Goal: Task Accomplishment & Management: Complete application form

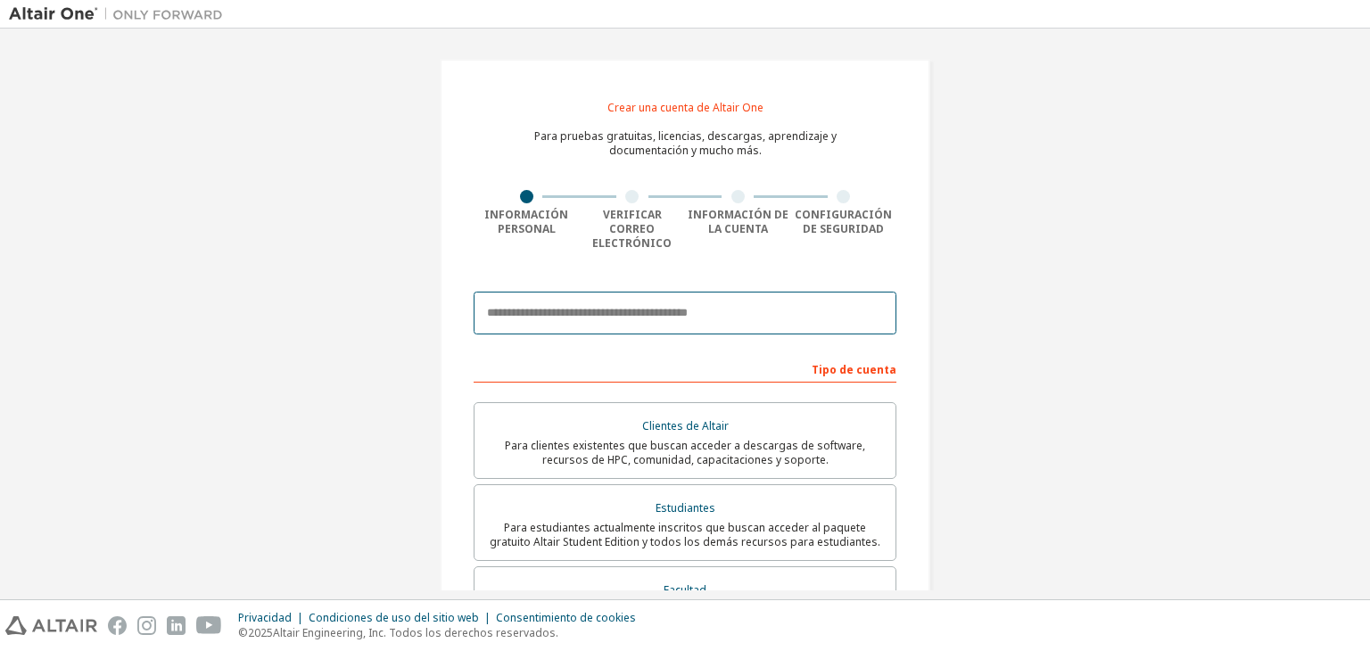
click at [569, 301] on input "email" at bounding box center [684, 313] width 423 height 43
type input "**********"
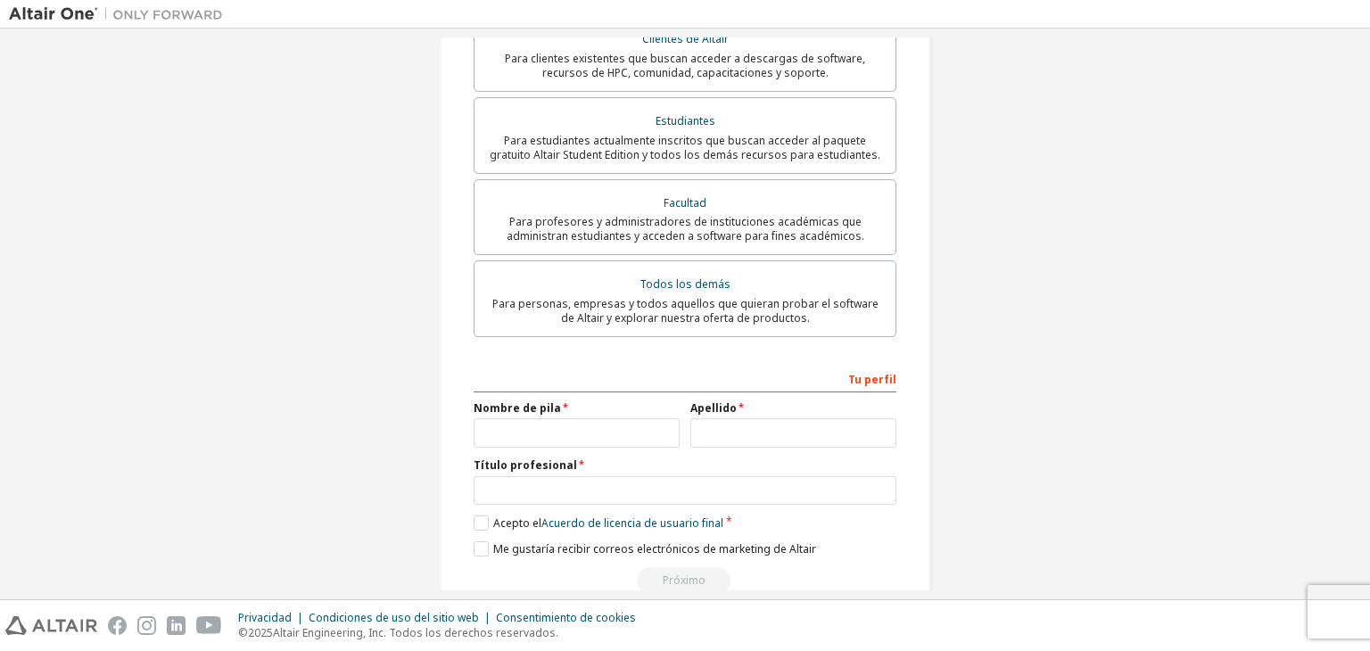
scroll to position [413, 0]
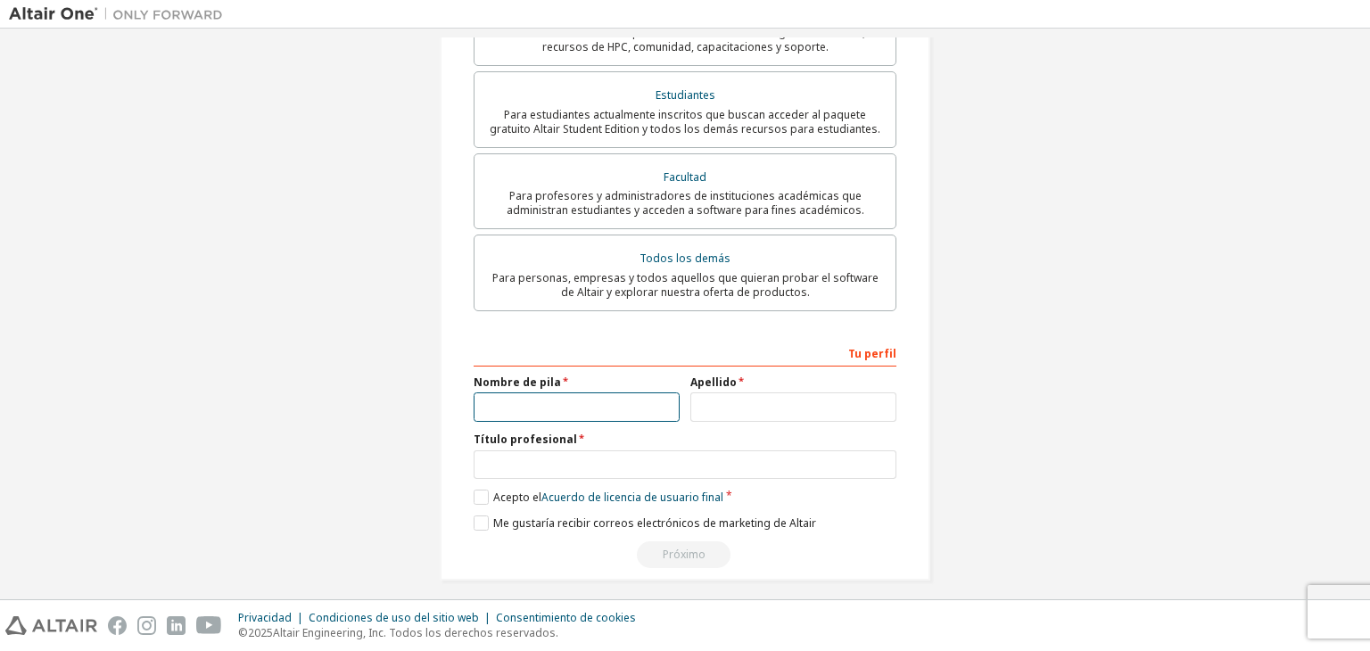
click at [570, 399] on input "text" at bounding box center [576, 406] width 206 height 29
type input "**********"
click at [745, 401] on input "text" at bounding box center [793, 406] width 206 height 29
type input "**********"
click at [635, 436] on div "Título profesional" at bounding box center [684, 455] width 423 height 46
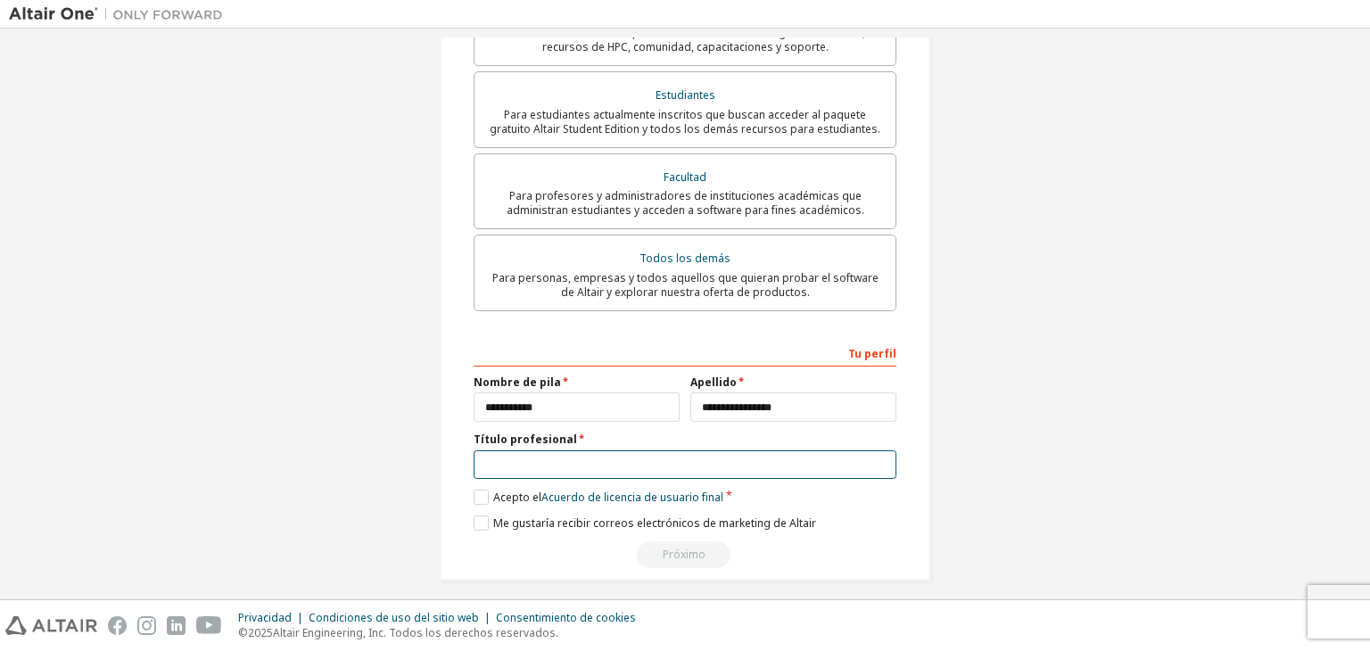
click at [626, 450] on input "text" at bounding box center [684, 464] width 423 height 29
click at [473, 490] on label "Acepto el Acuerdo de licencia de usuario final" at bounding box center [598, 497] width 250 height 15
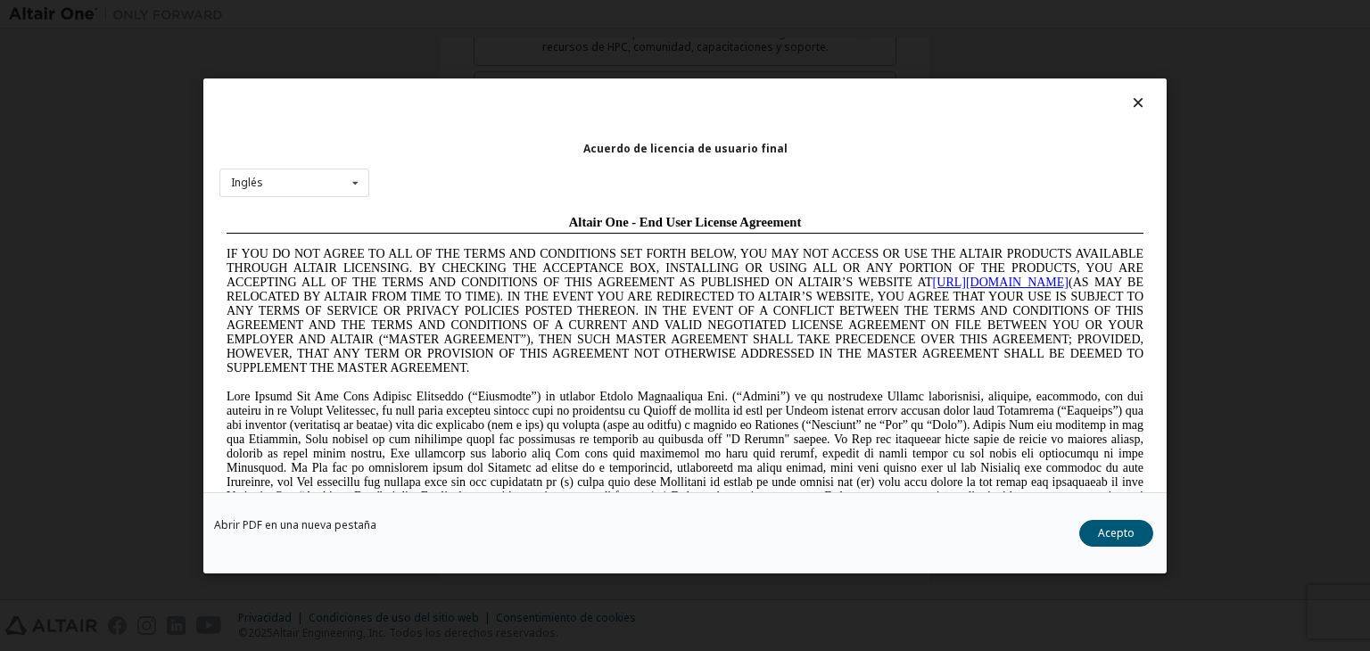
scroll to position [0, 0]
click at [1097, 527] on button "Acepto" at bounding box center [1116, 533] width 74 height 27
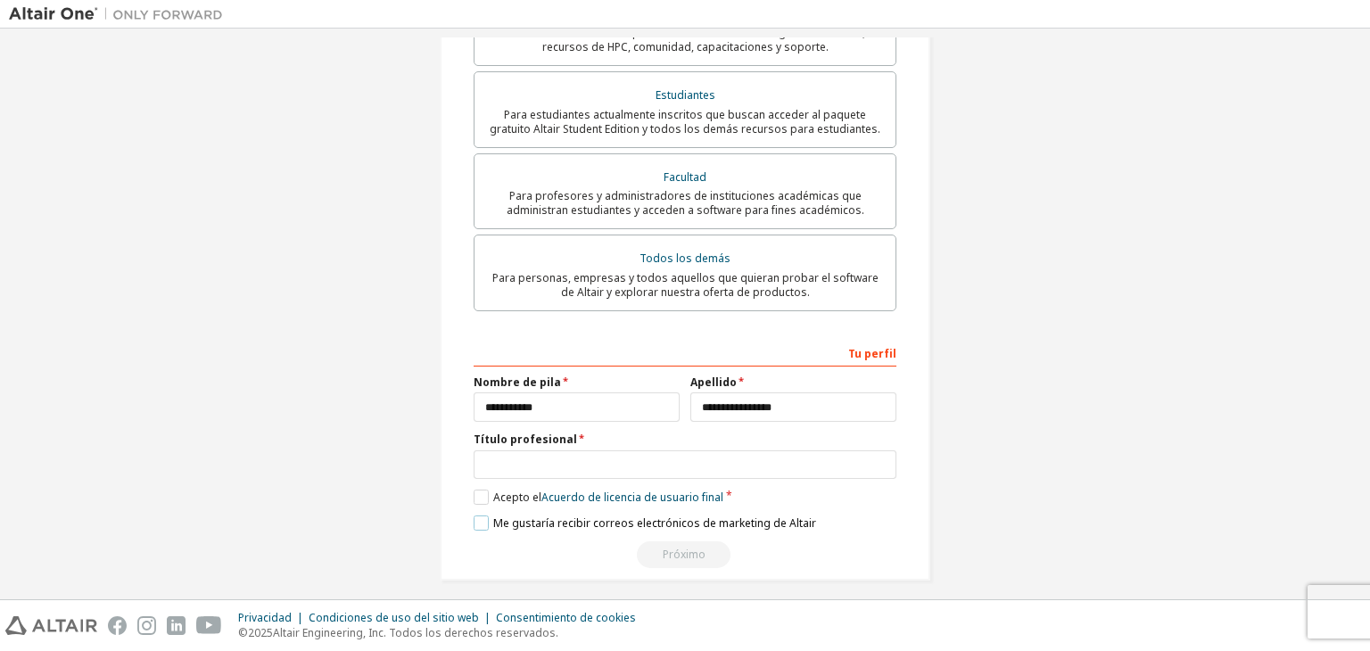
click at [484, 515] on label "Me gustaría recibir correos electrónicos de marketing de Altair" at bounding box center [644, 522] width 342 height 15
click at [577, 450] on input "text" at bounding box center [684, 464] width 423 height 29
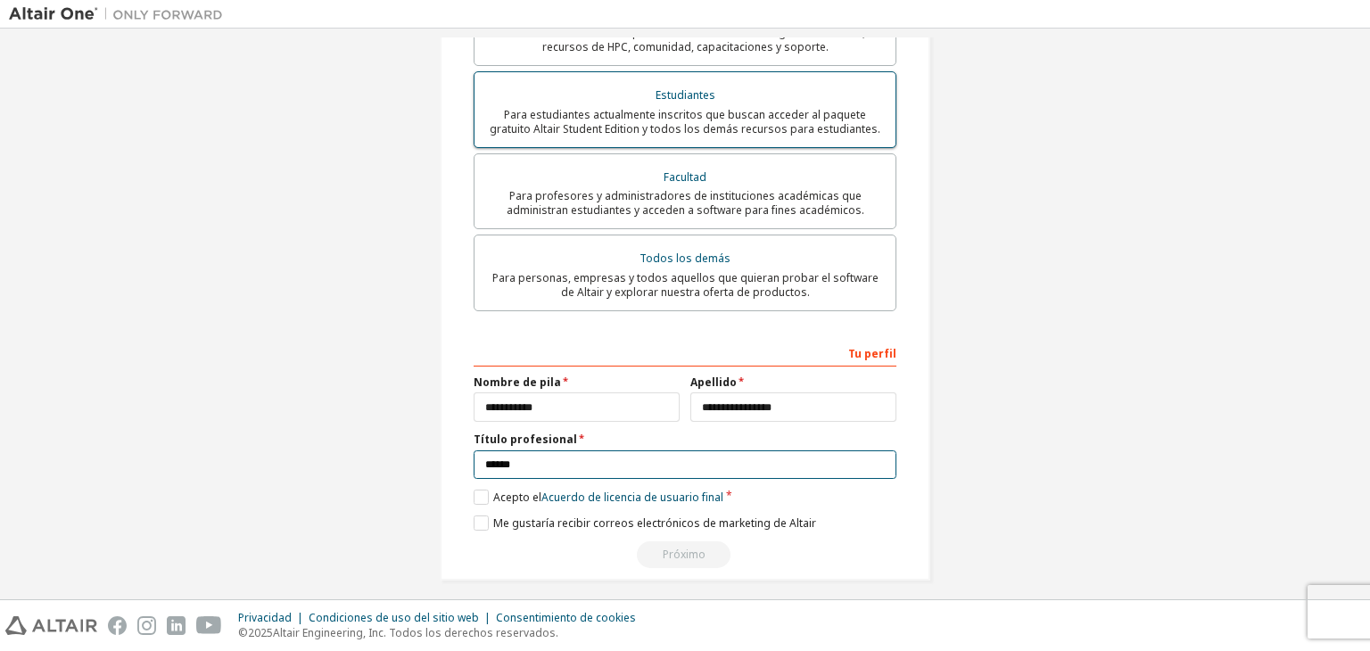
scroll to position [145, 0]
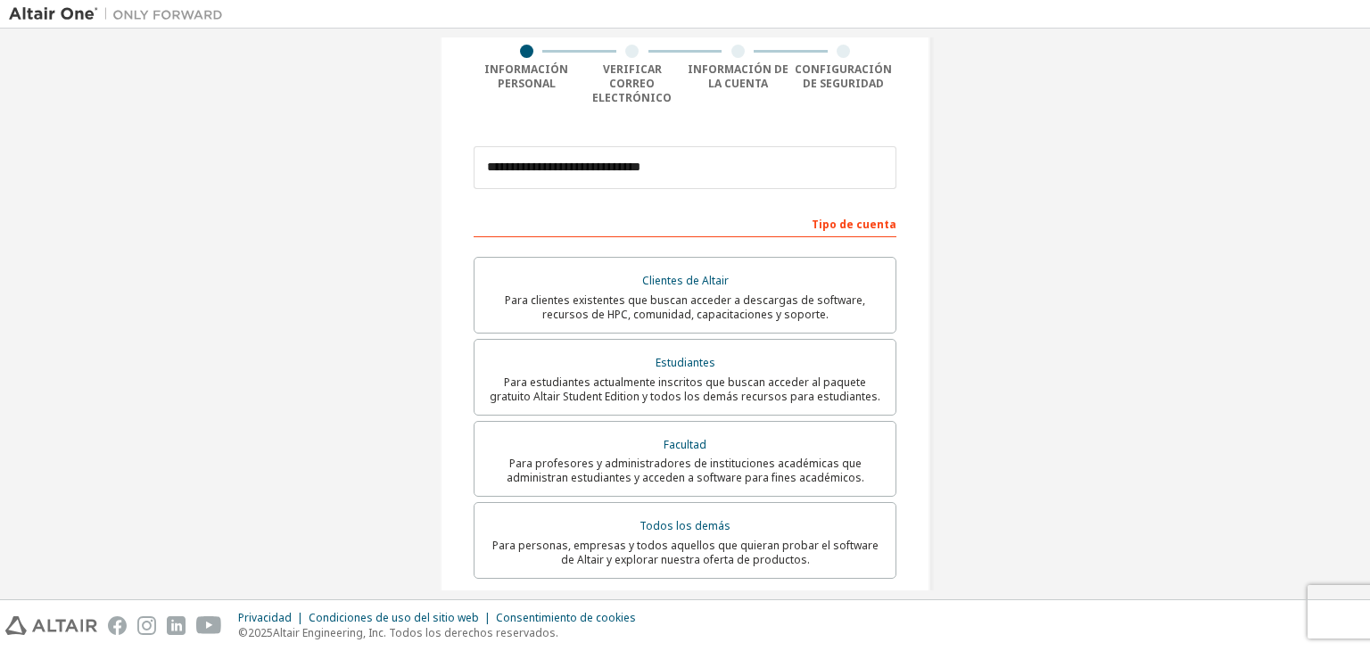
type input "******"
click at [623, 65] on font "Verificar correo electrónico" at bounding box center [631, 84] width 79 height 44
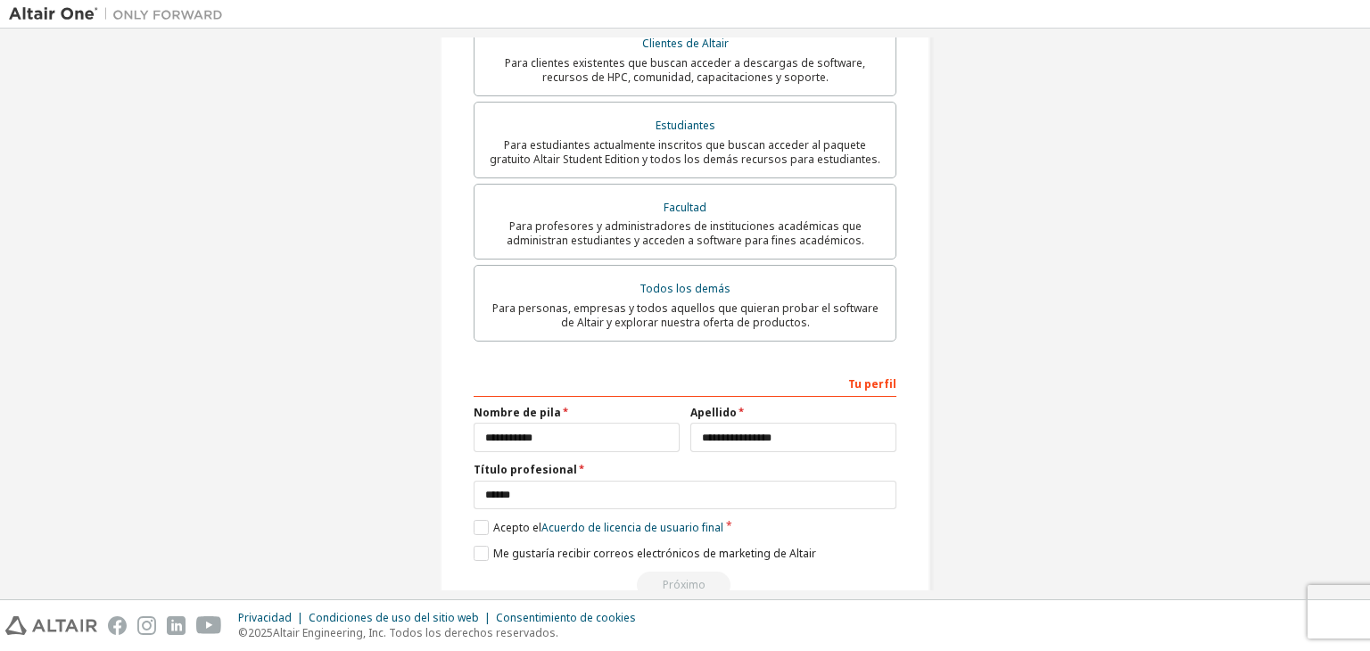
scroll to position [413, 0]
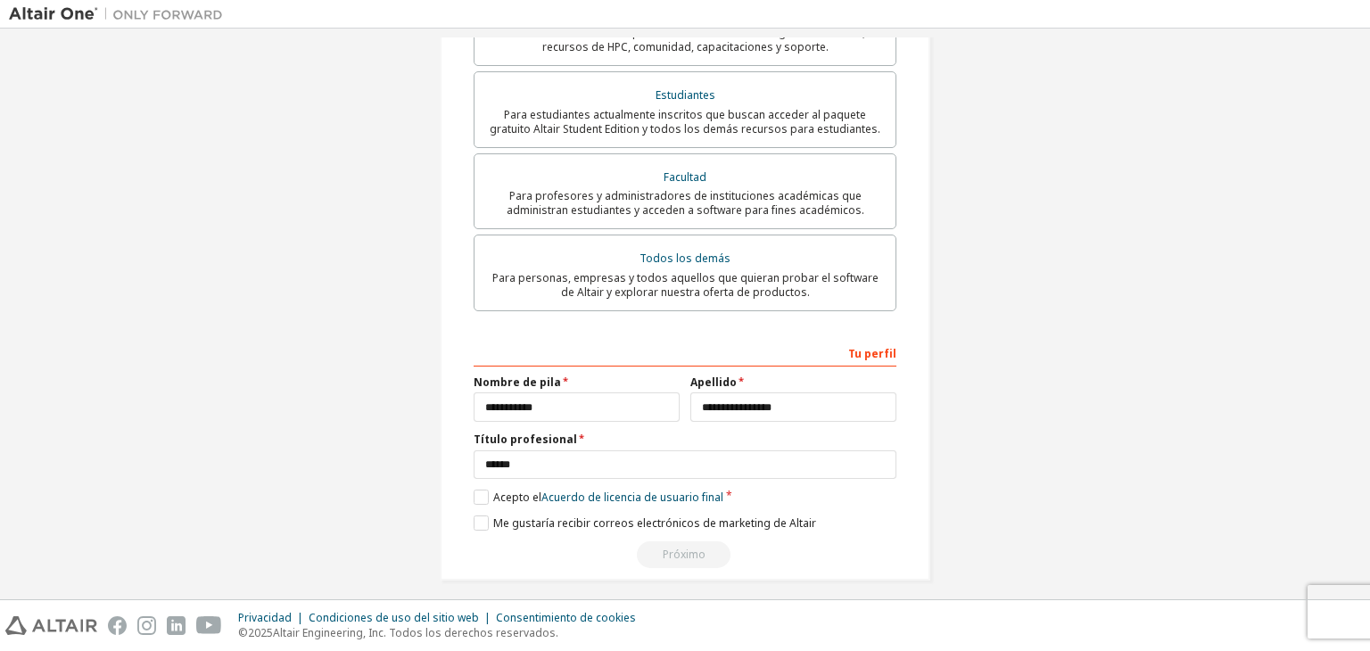
click at [875, 346] on font "Tu perfil" at bounding box center [872, 353] width 48 height 15
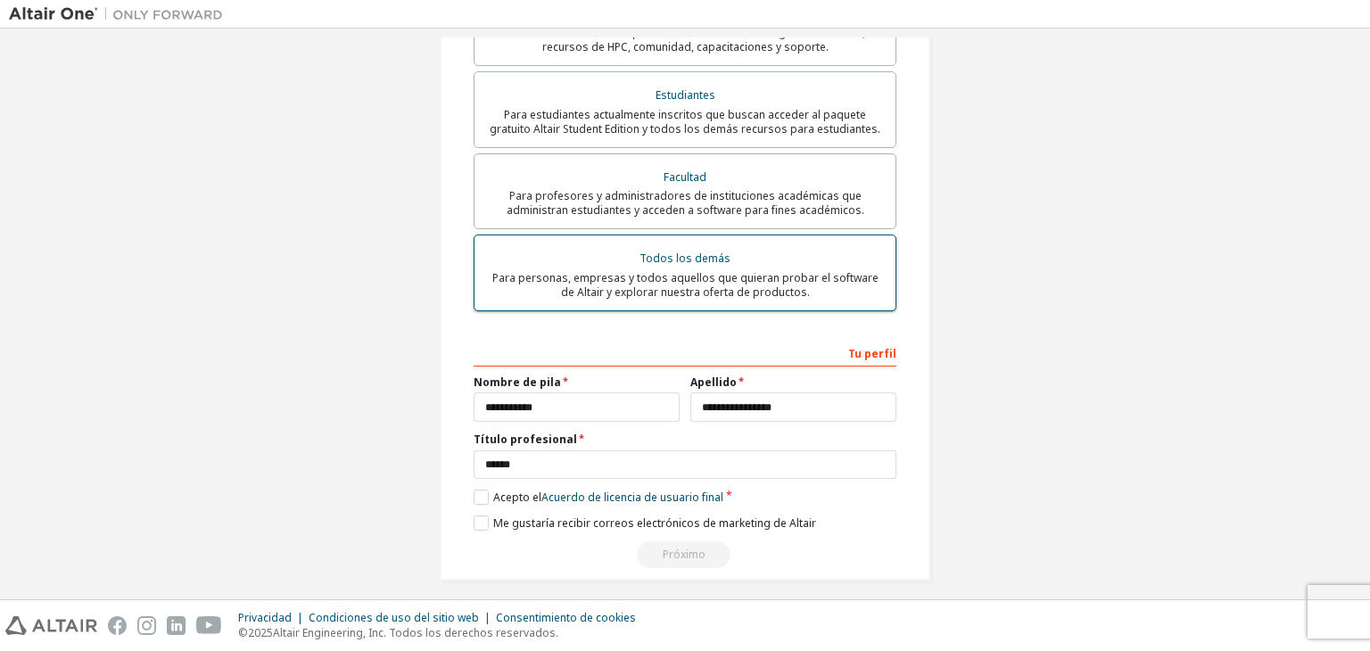
click at [673, 251] on font "Todos los demás" at bounding box center [684, 258] width 91 height 15
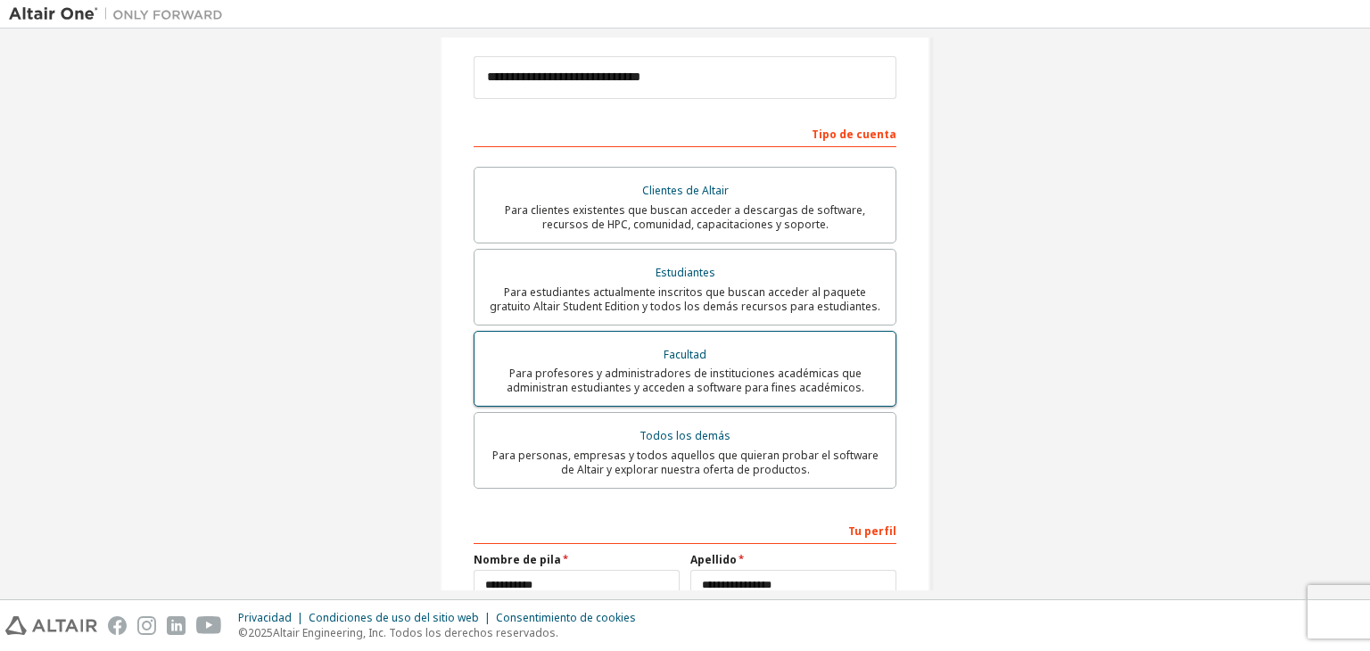
scroll to position [235, 0]
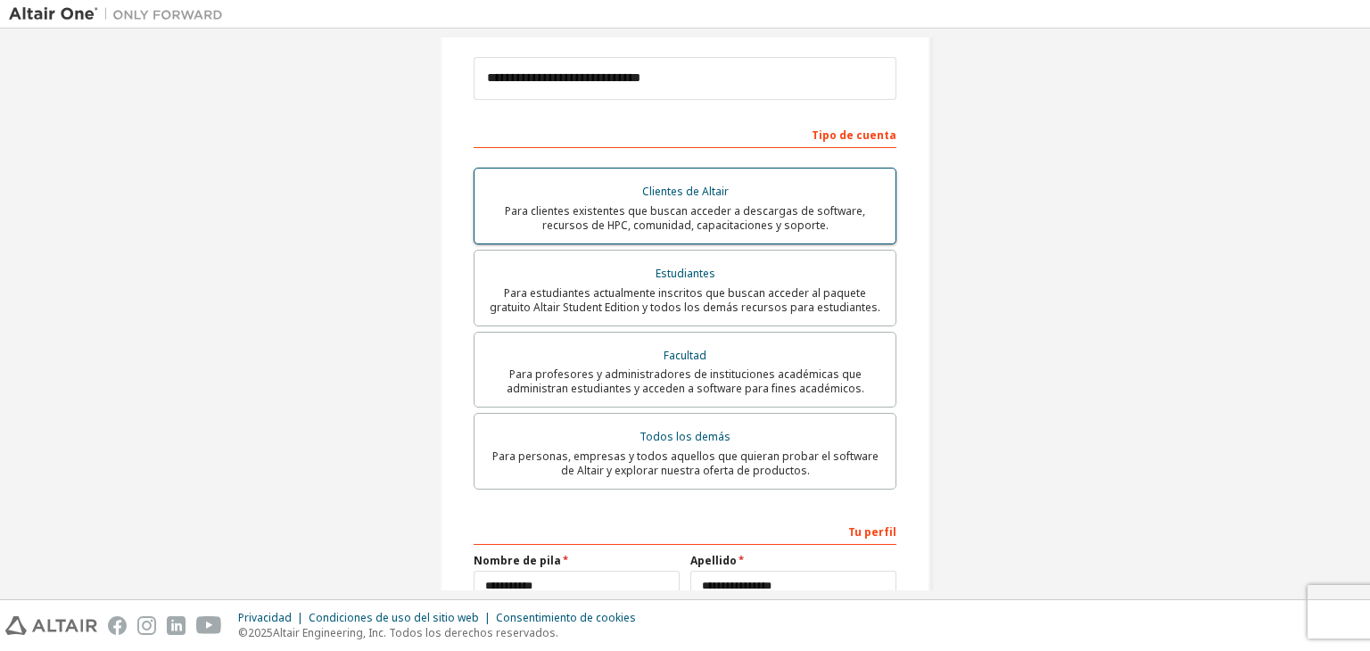
click at [696, 184] on font "Clientes de Altair" at bounding box center [685, 191] width 86 height 15
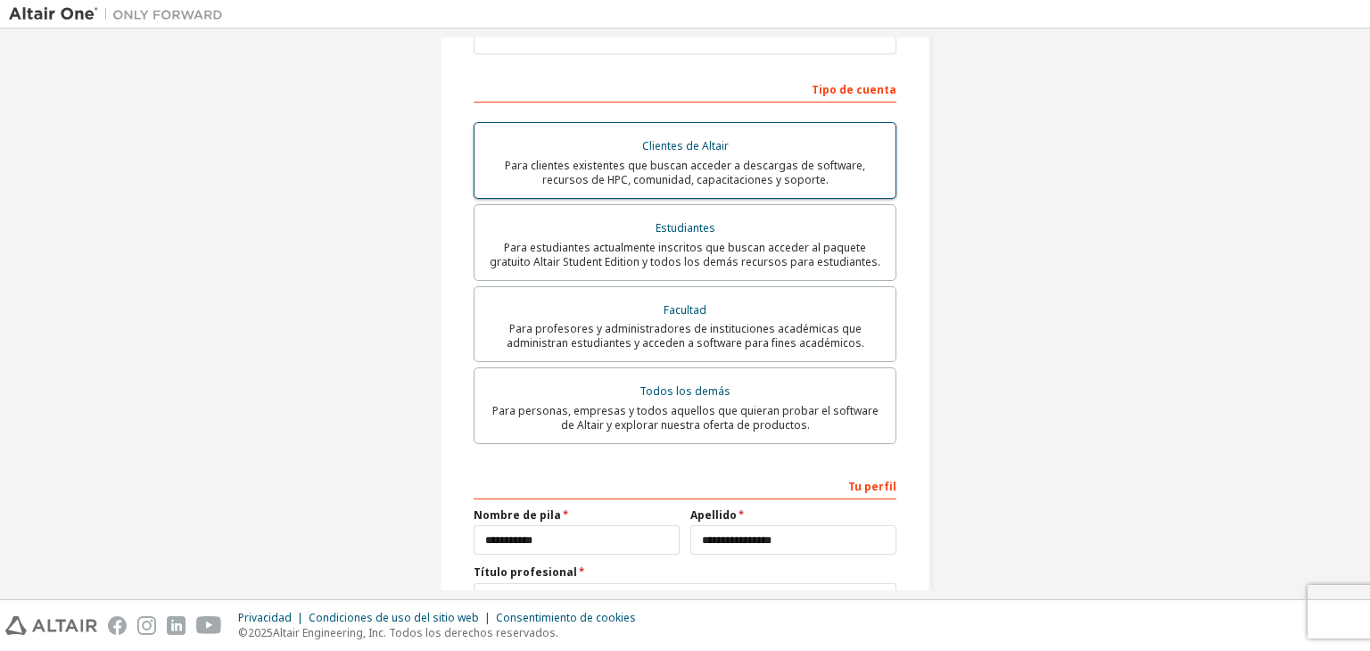
scroll to position [324, 0]
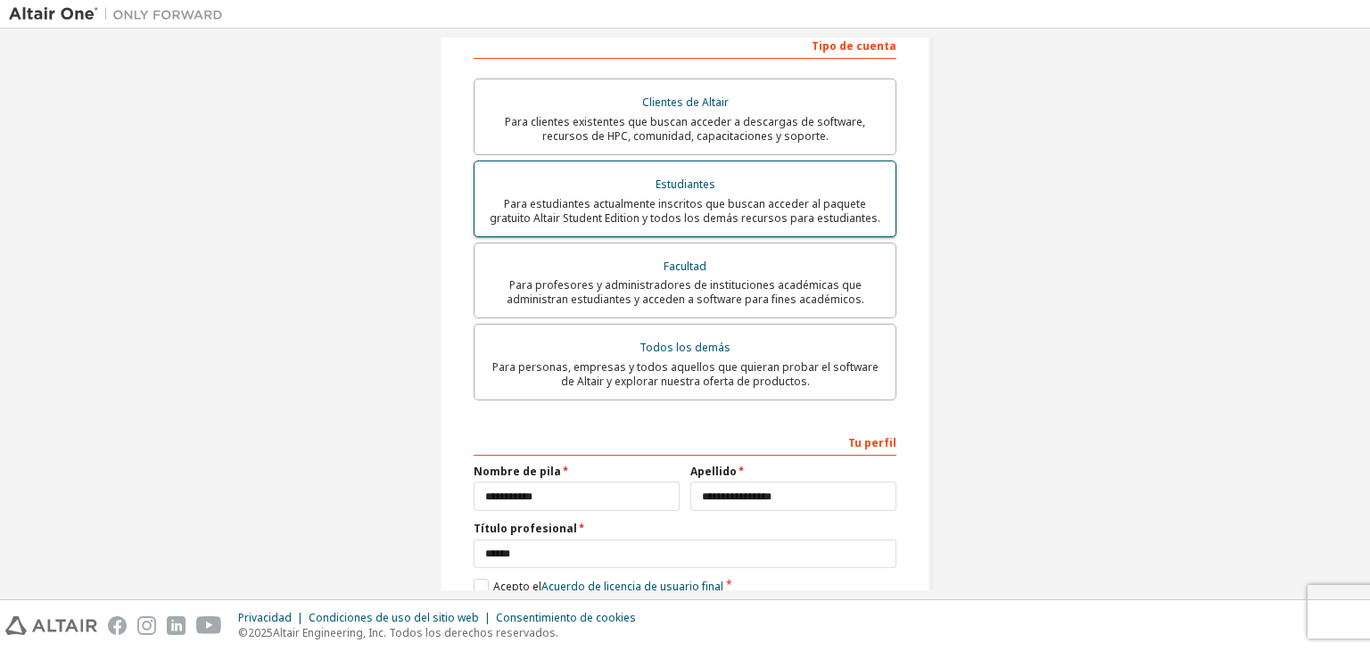
click at [681, 177] on div "Estudiantes" at bounding box center [684, 184] width 399 height 25
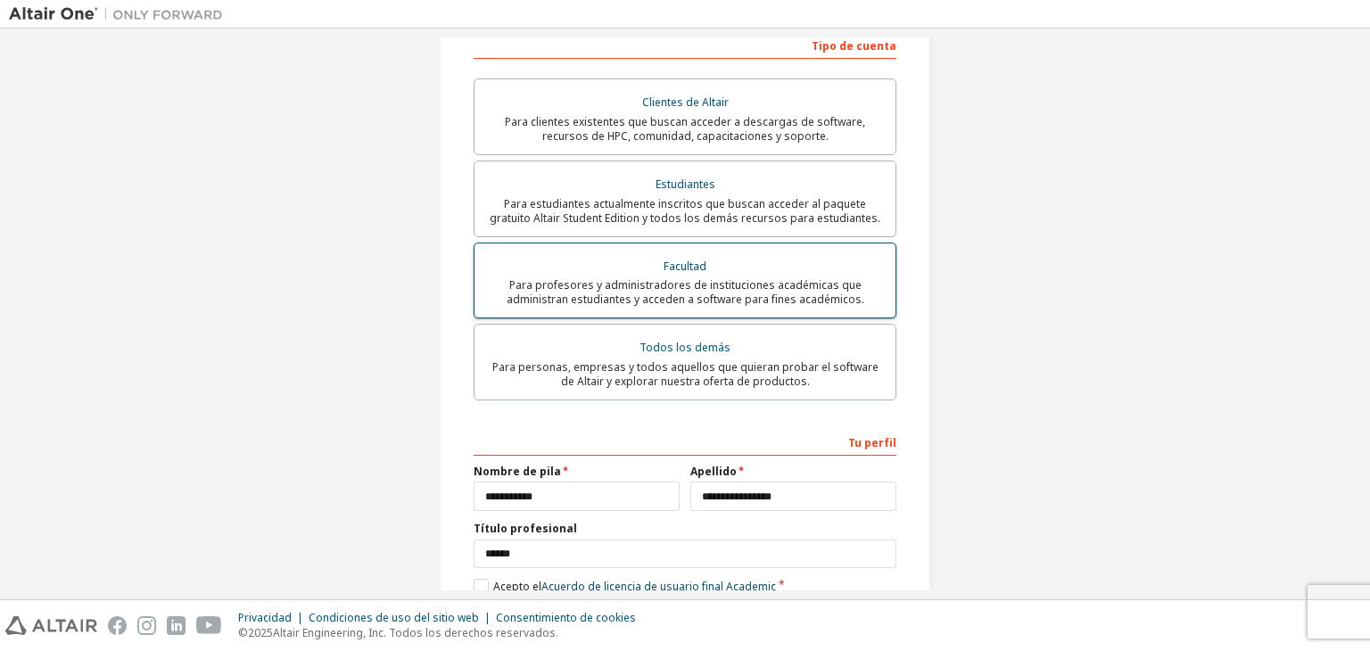
click at [669, 259] on font "Facultad" at bounding box center [684, 266] width 43 height 15
click at [690, 340] on font "Todos los demás" at bounding box center [684, 347] width 91 height 15
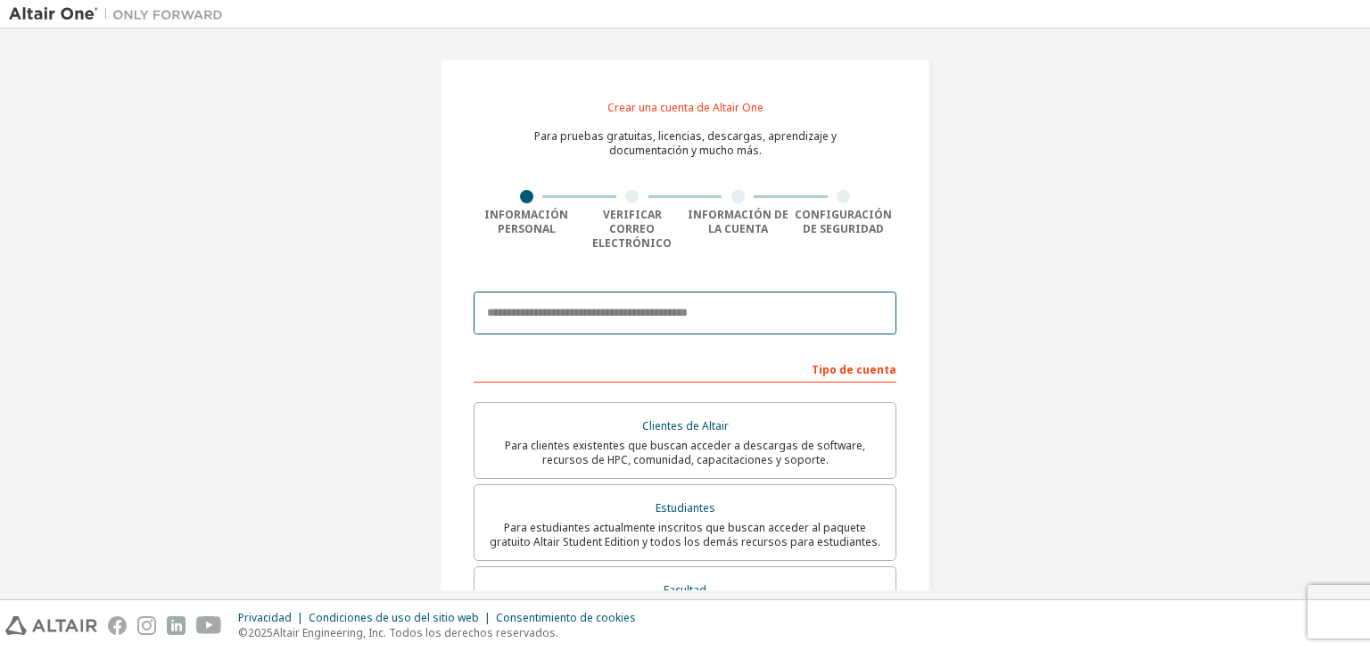
click at [632, 293] on input "email" at bounding box center [684, 313] width 423 height 43
type input "**********"
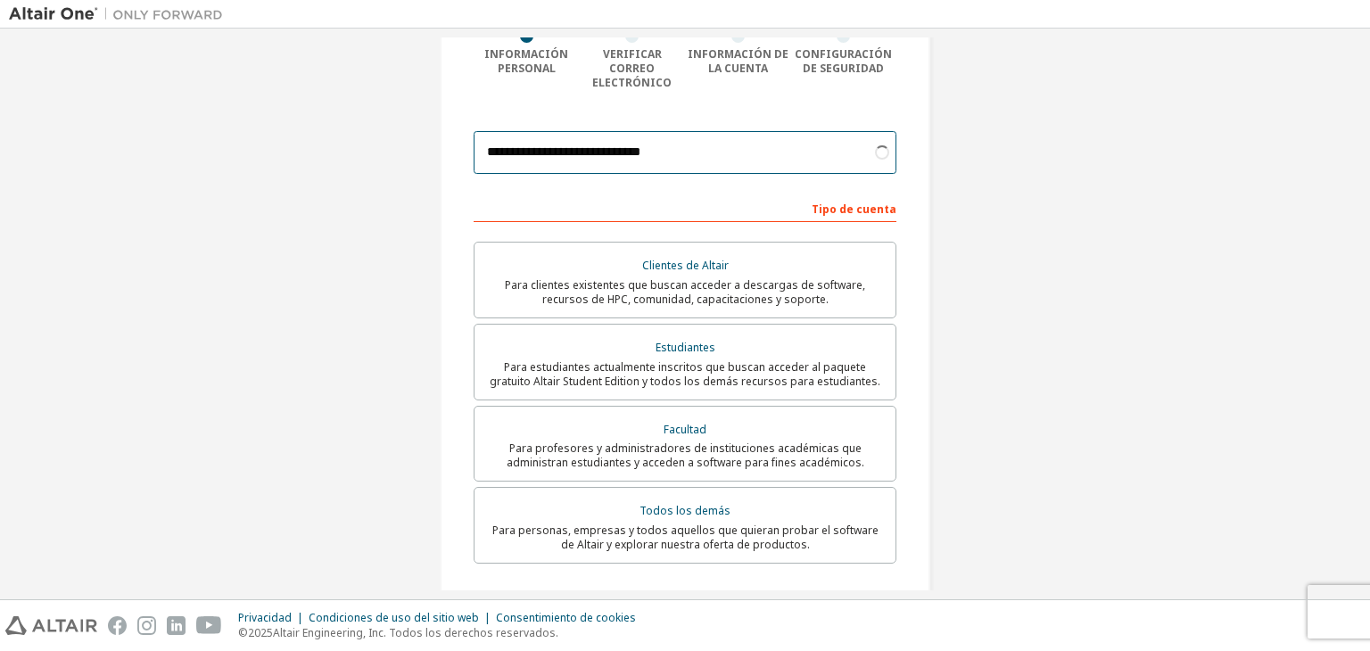
scroll to position [357, 0]
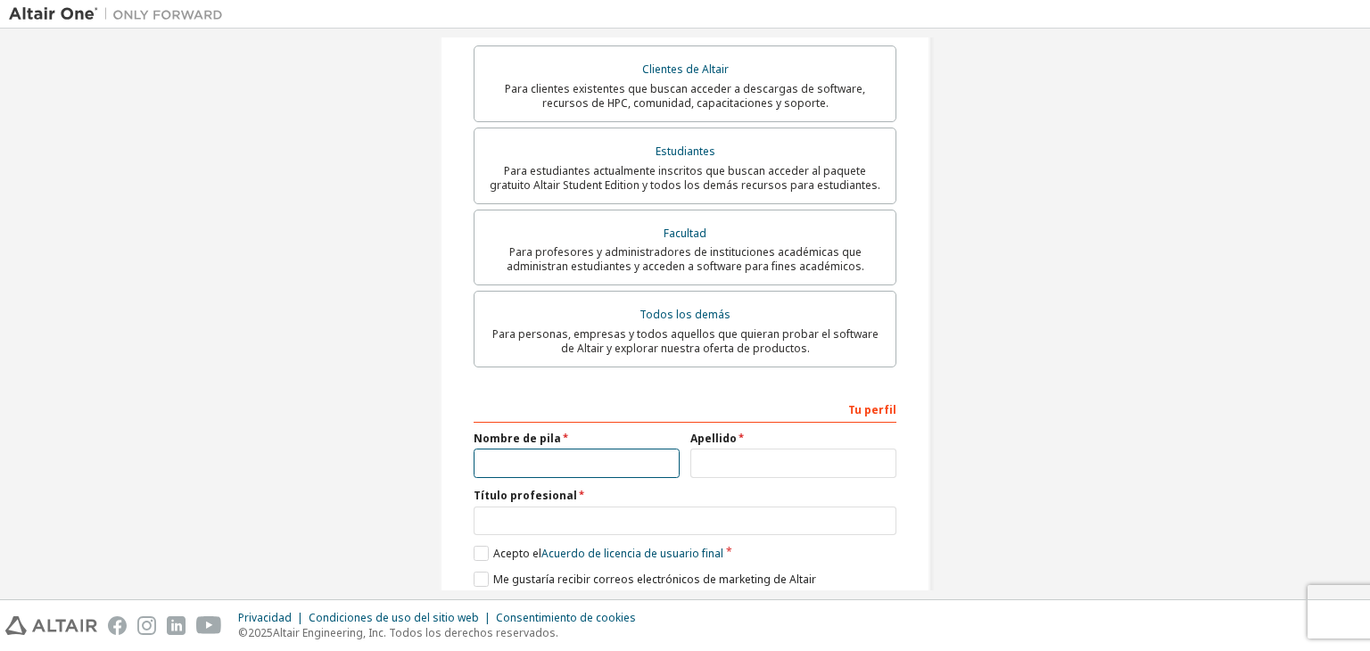
click at [547, 457] on input "text" at bounding box center [576, 463] width 206 height 29
type input "**********"
click at [586, 506] on input "text" at bounding box center [684, 520] width 423 height 29
type input "******"
click at [789, 449] on input "text" at bounding box center [793, 463] width 206 height 29
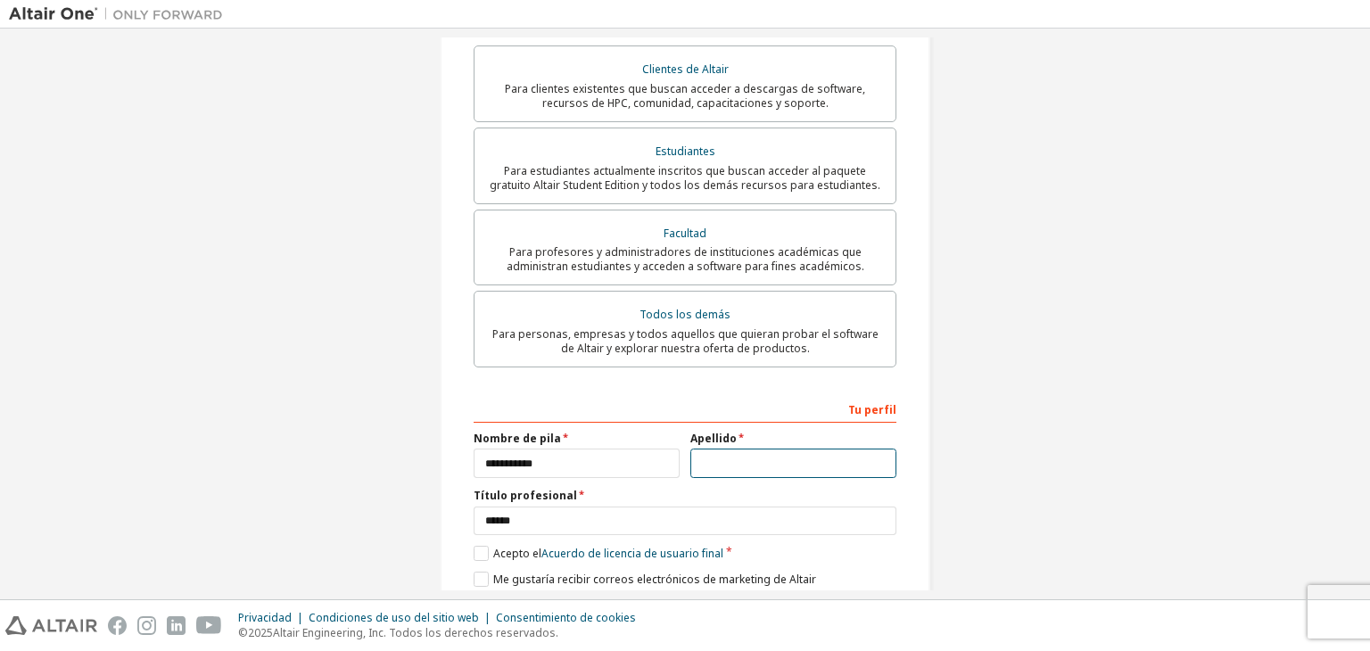
type input "**********"
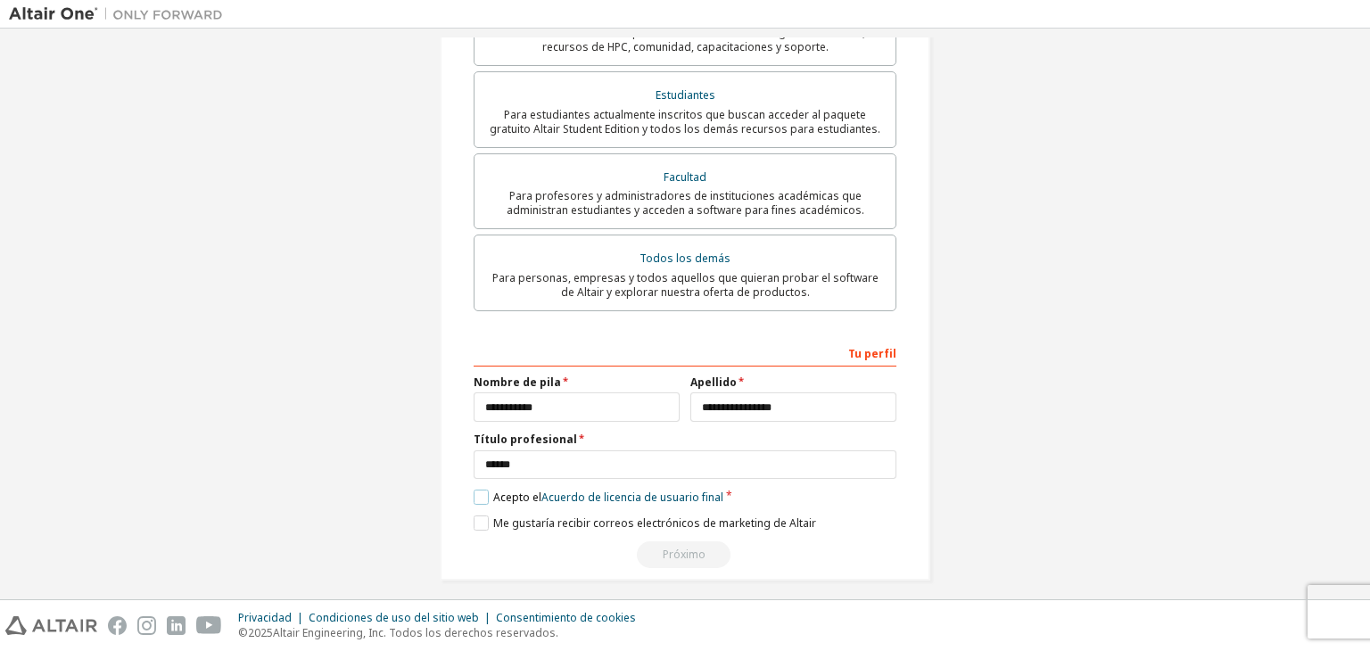
click at [475, 490] on label "Acepto el Acuerdo de licencia de usuario final" at bounding box center [598, 497] width 250 height 15
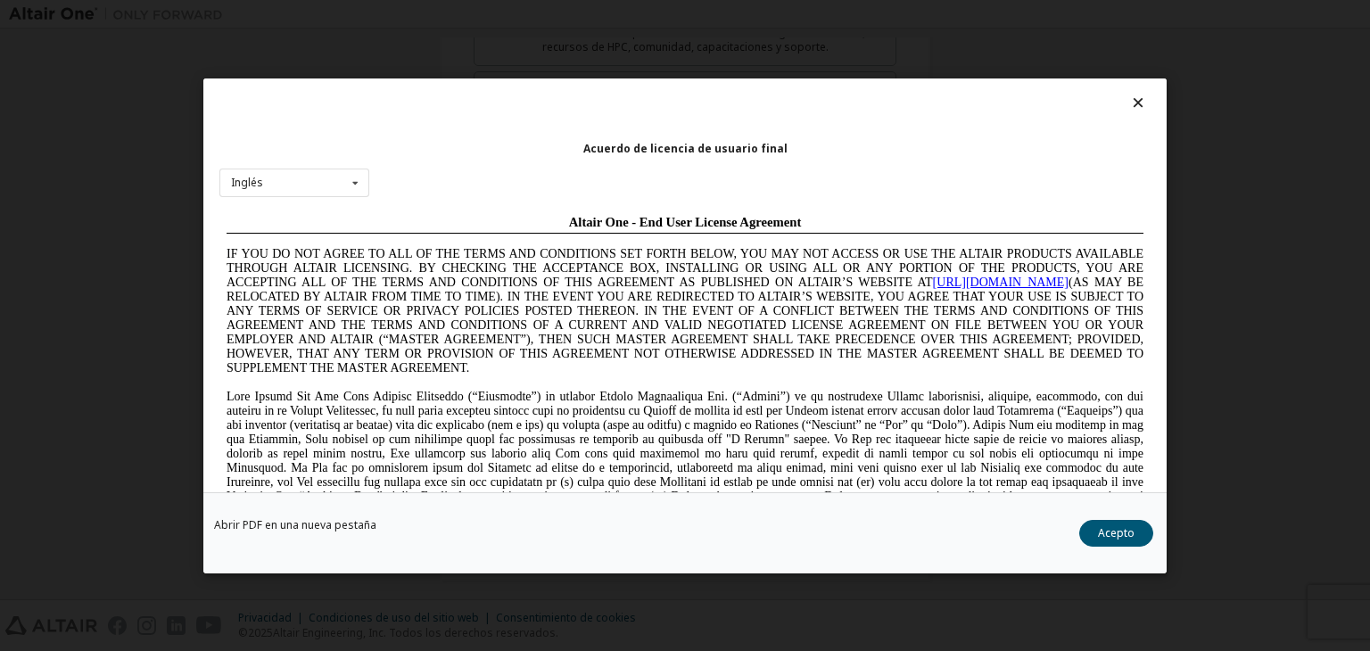
scroll to position [0, 0]
click at [1108, 525] on font "Acepto" at bounding box center [1116, 532] width 37 height 15
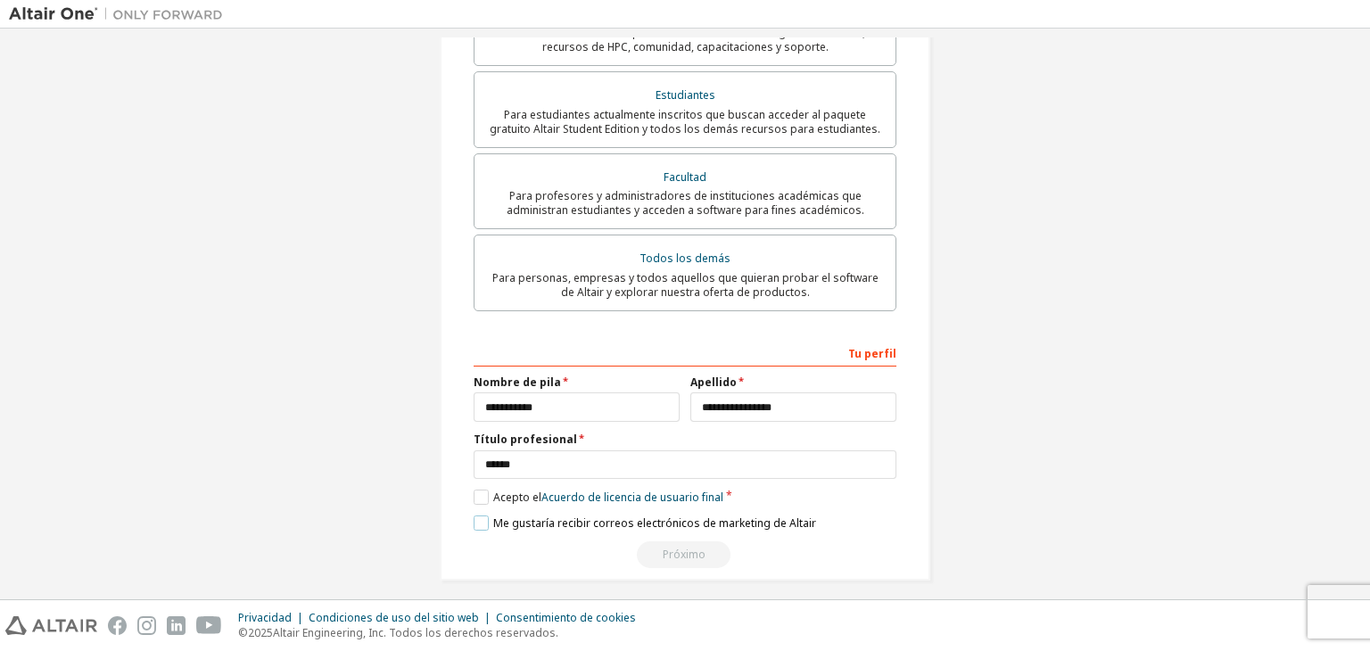
click at [473, 515] on label "Me gustaría recibir correos electrónicos de marketing de Altair" at bounding box center [644, 522] width 342 height 15
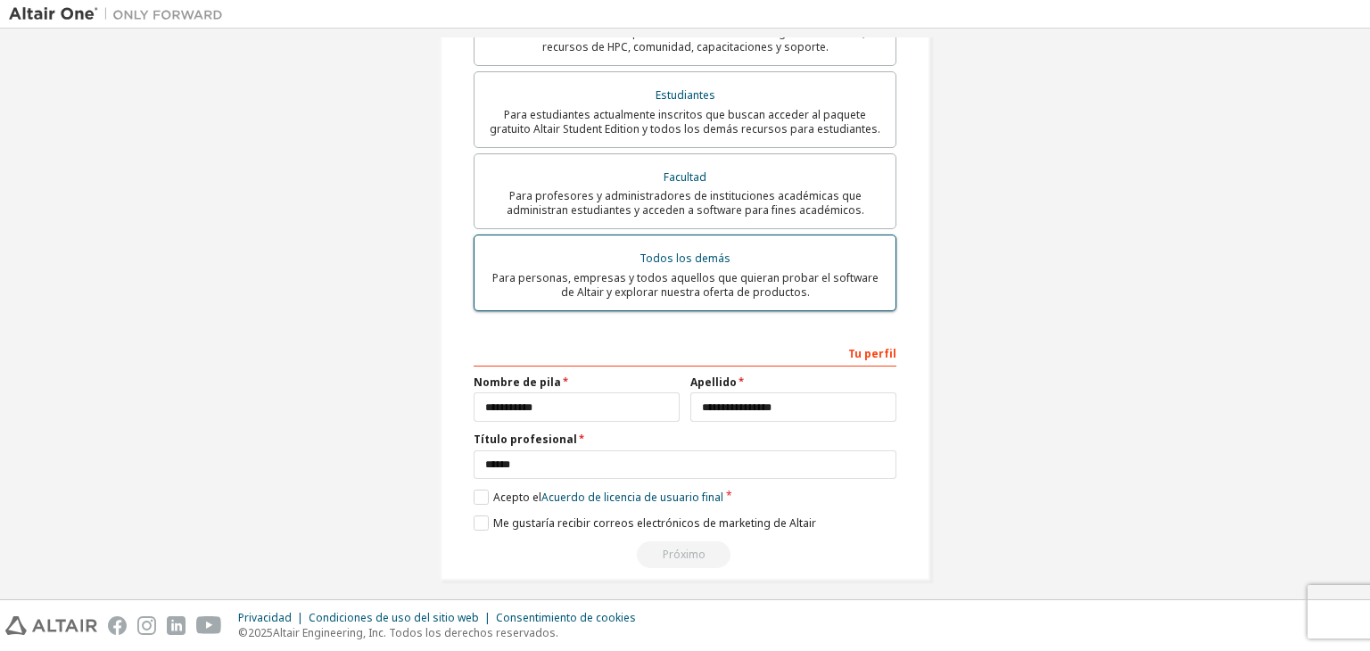
click at [790, 270] on font "Para personas, empresas y todos aquellos que quieran probar el software de Alta…" at bounding box center [685, 284] width 386 height 29
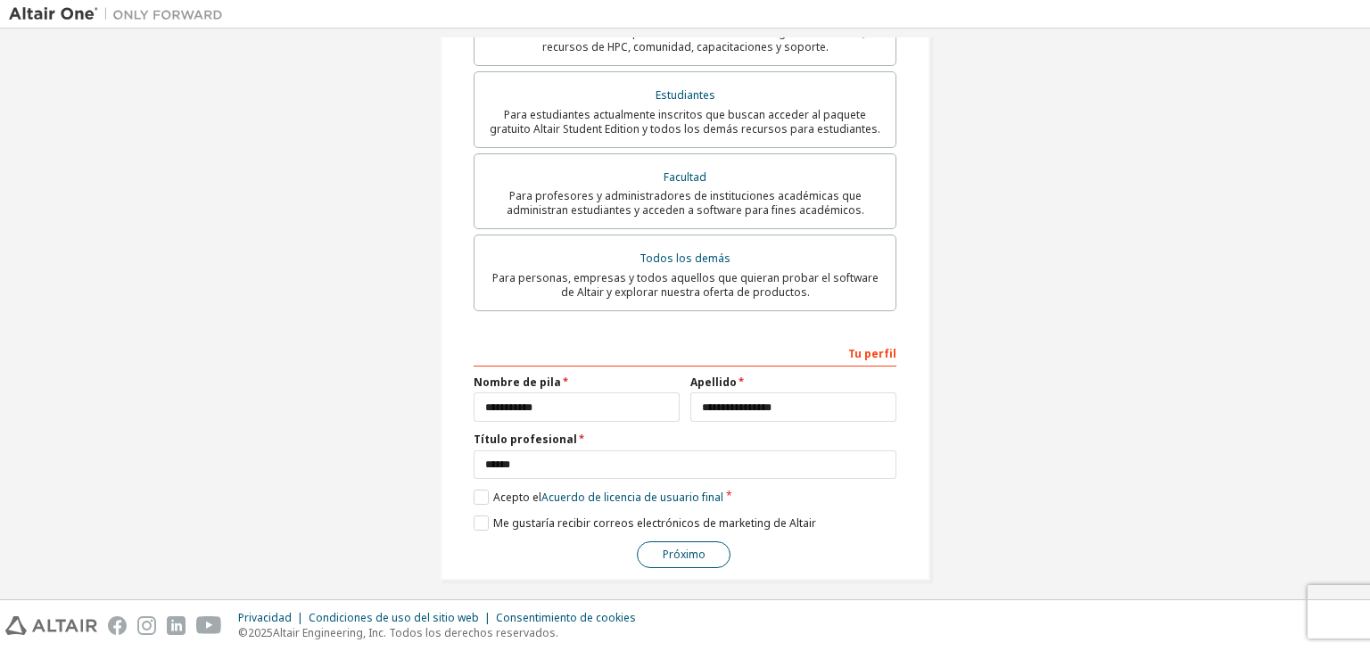
click at [678, 547] on font "Próximo" at bounding box center [684, 554] width 43 height 15
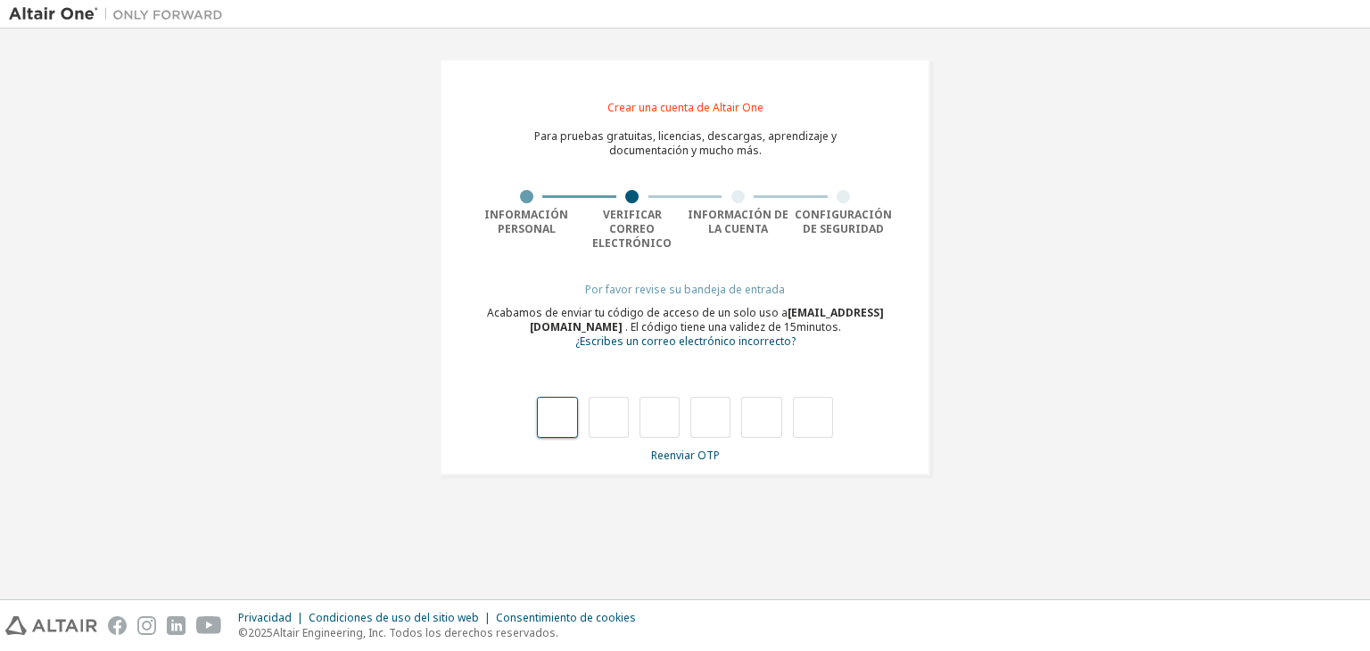
type input "*"
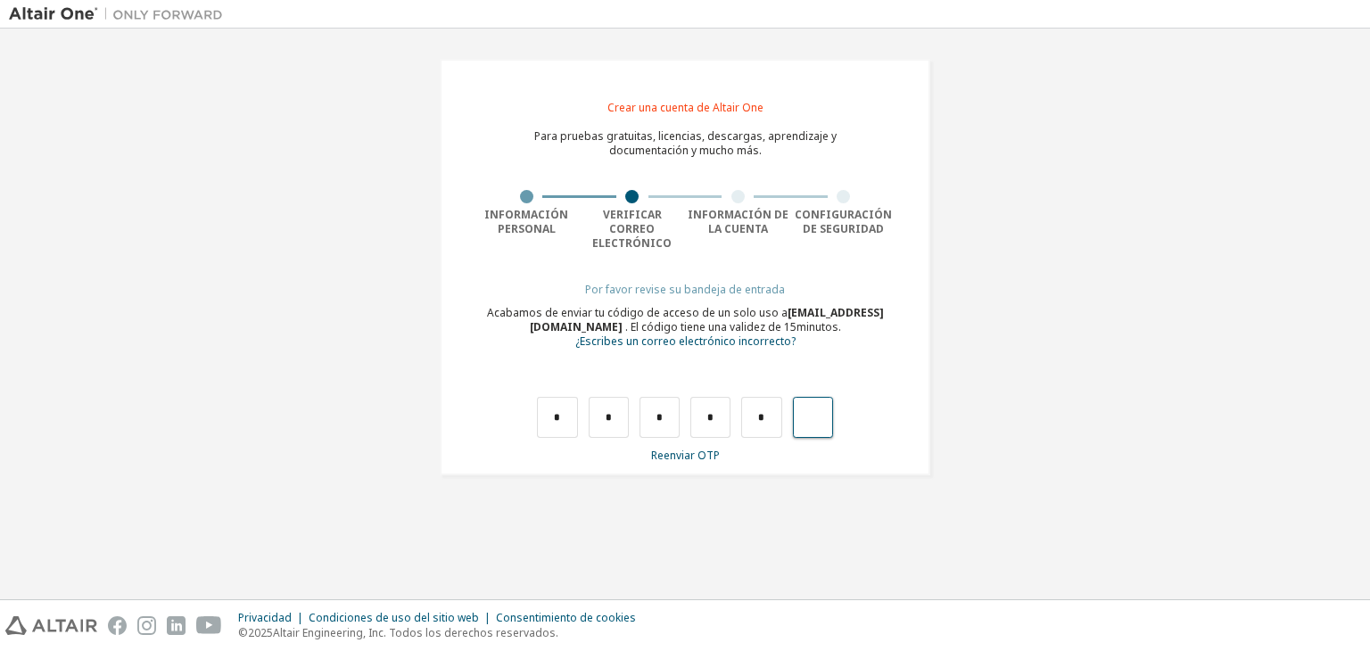
type input "*"
